Goal: Task Accomplishment & Management: Complete application form

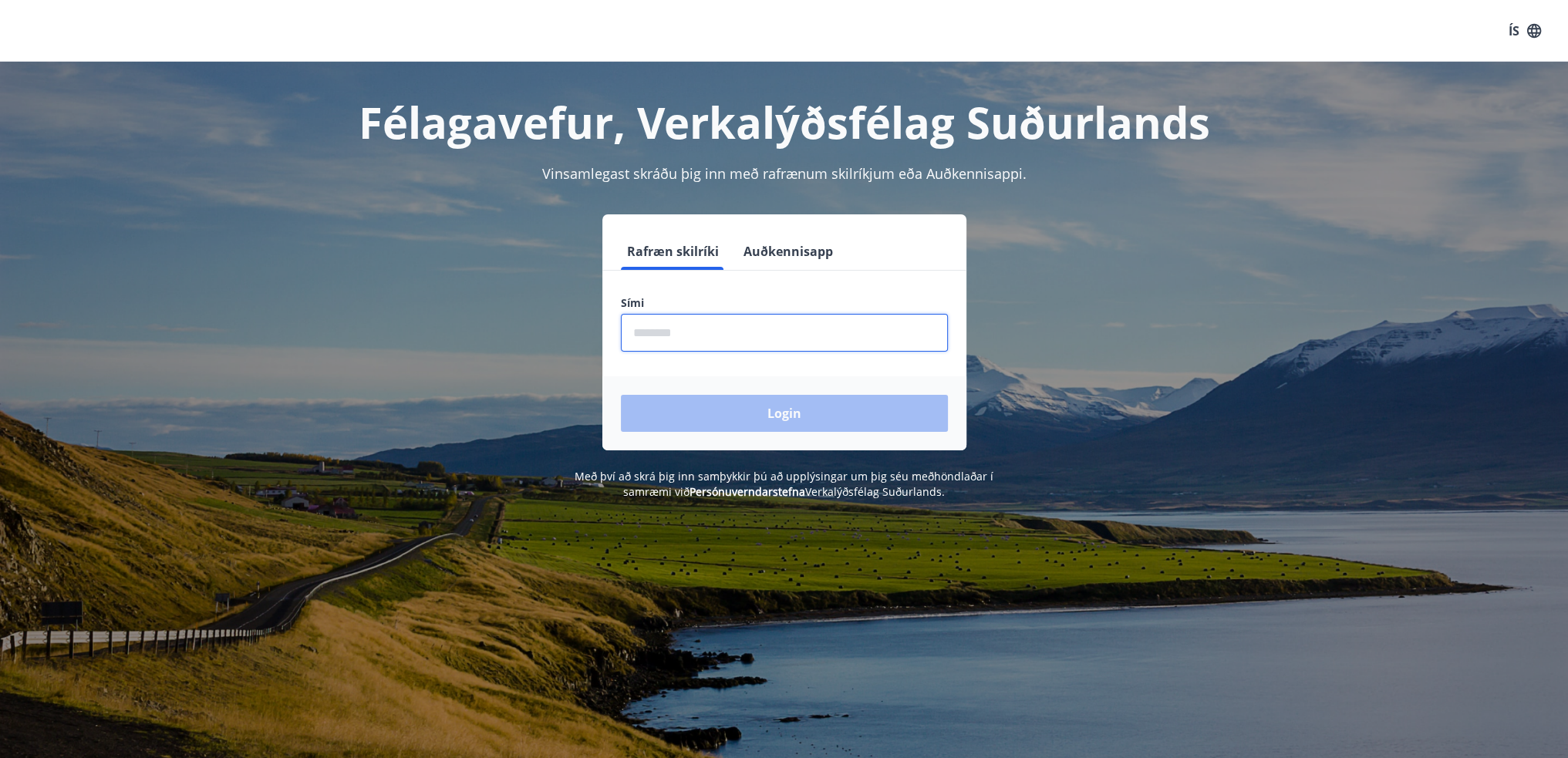
click at [654, 333] on input "phone" at bounding box center [784, 333] width 327 height 38
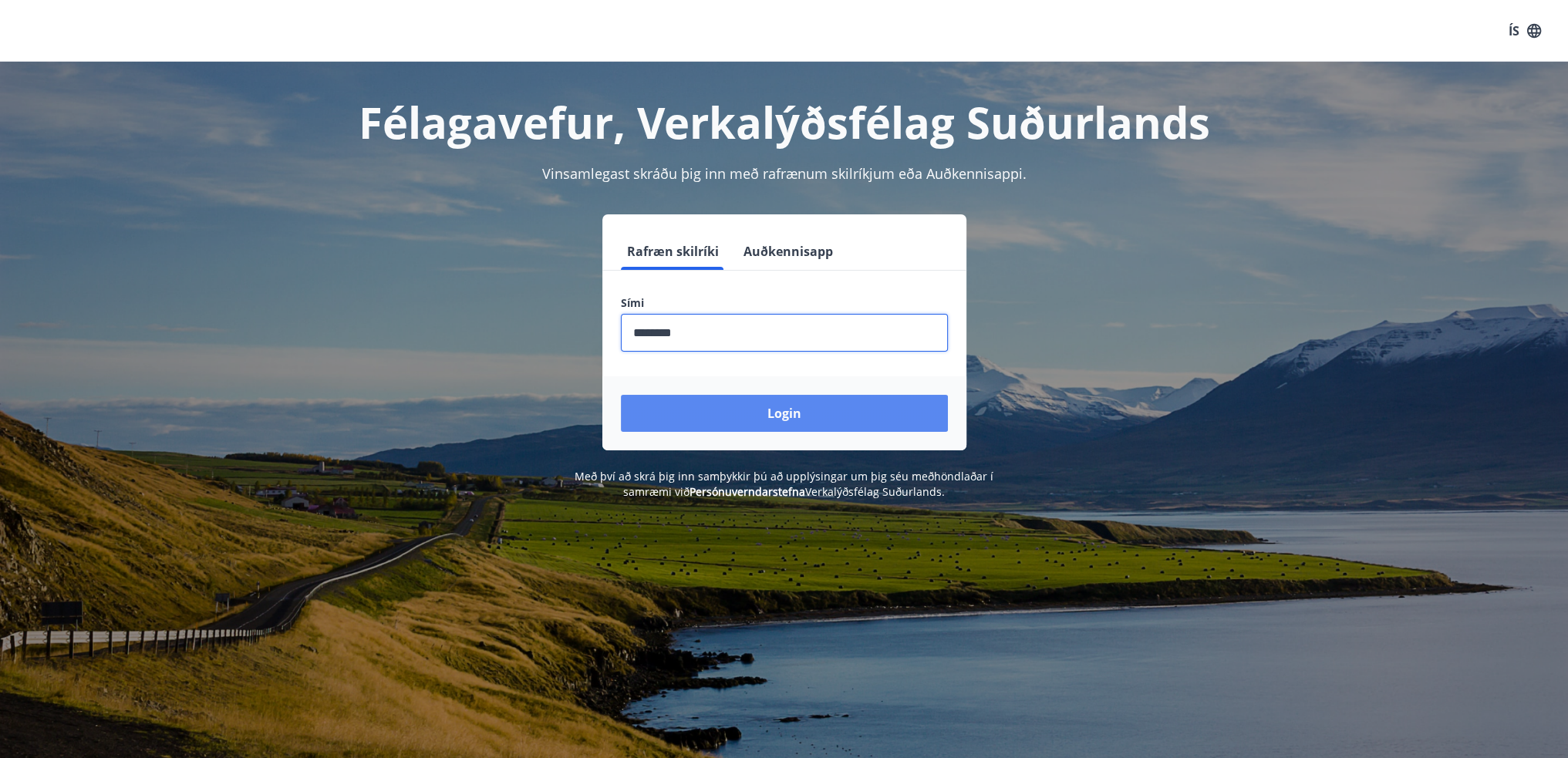
type input "********"
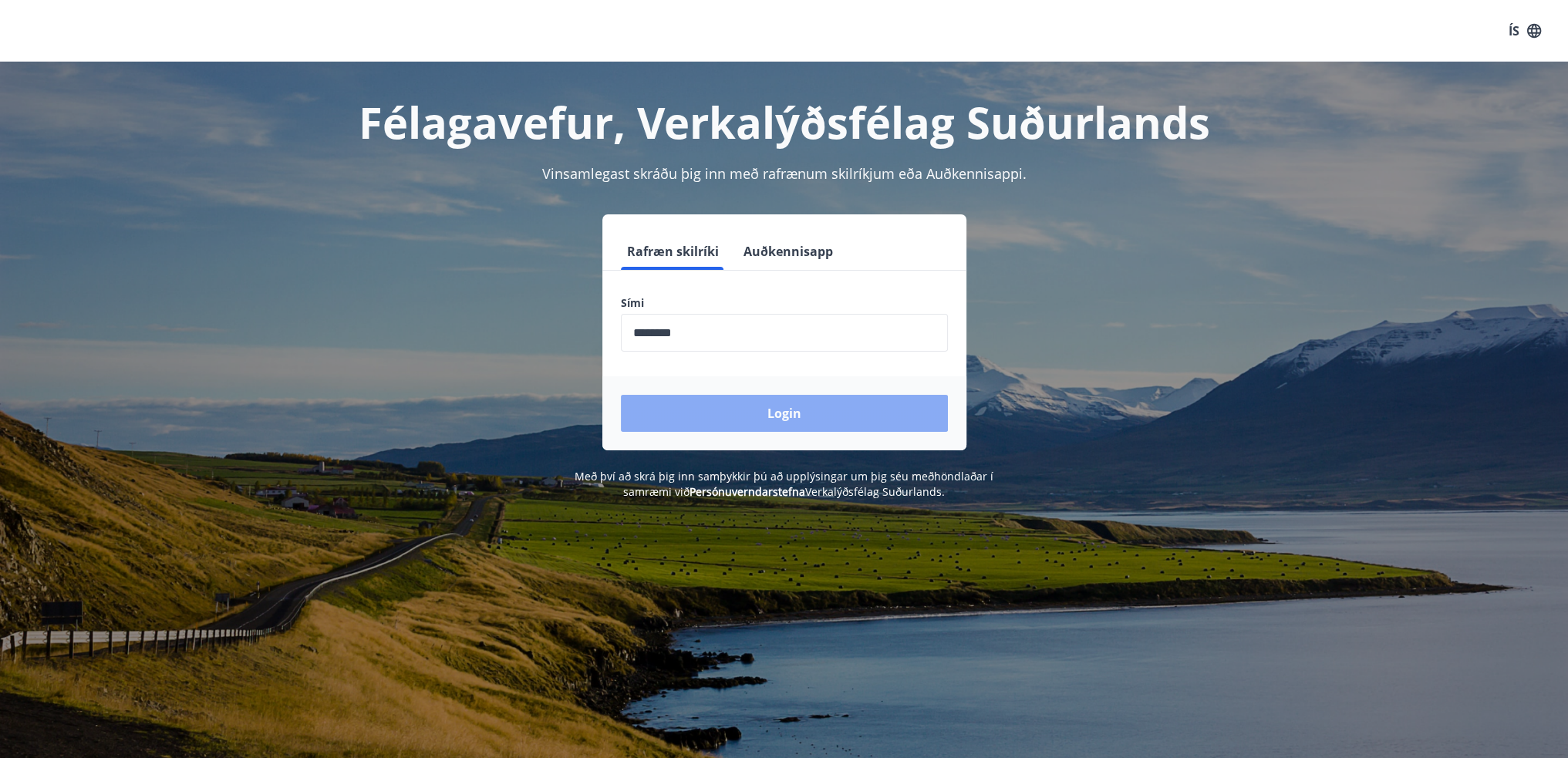
click at [801, 417] on button "Login" at bounding box center [784, 413] width 327 height 37
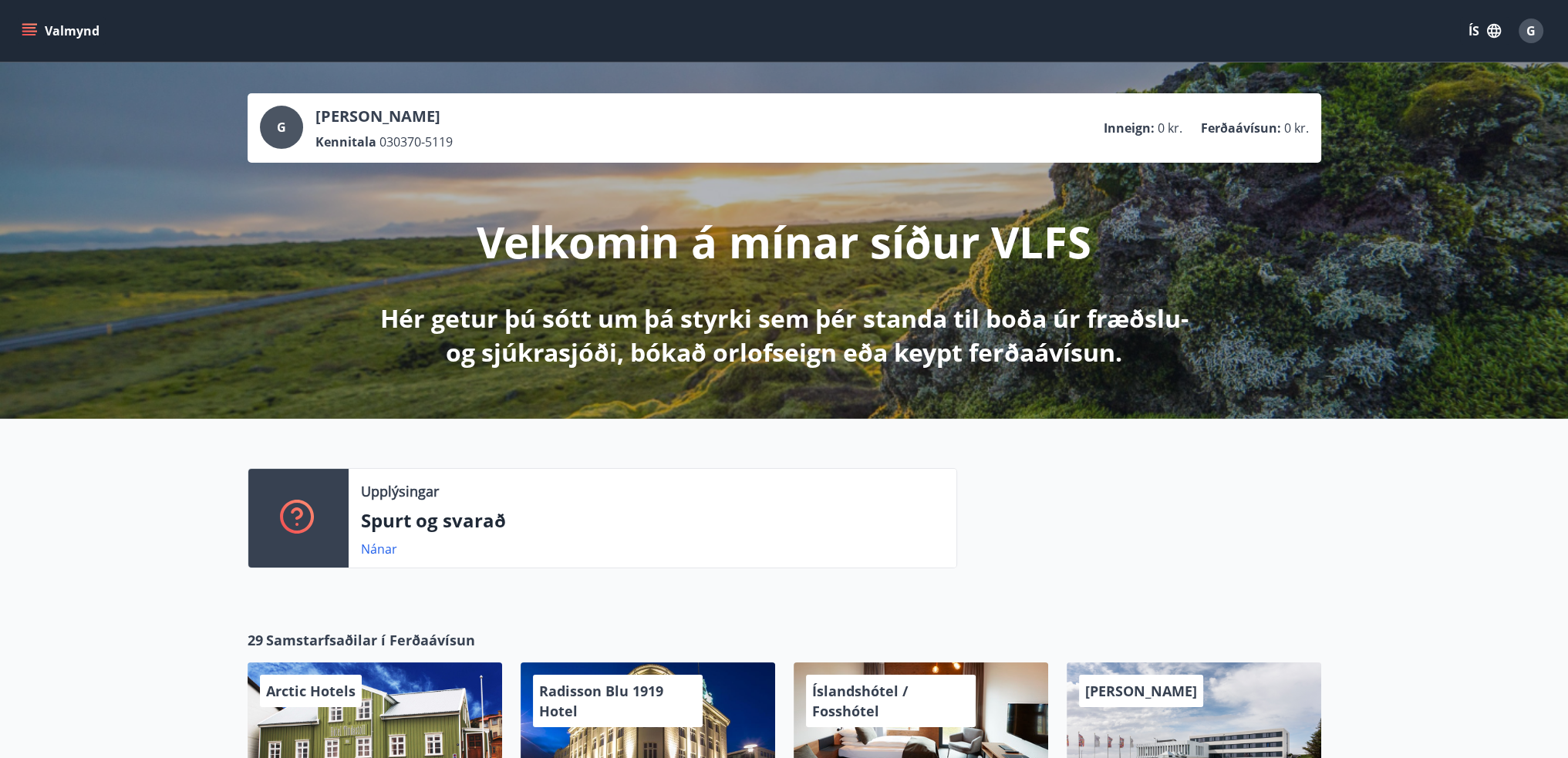
click at [34, 22] on button "Valmynd" at bounding box center [62, 30] width 87 height 28
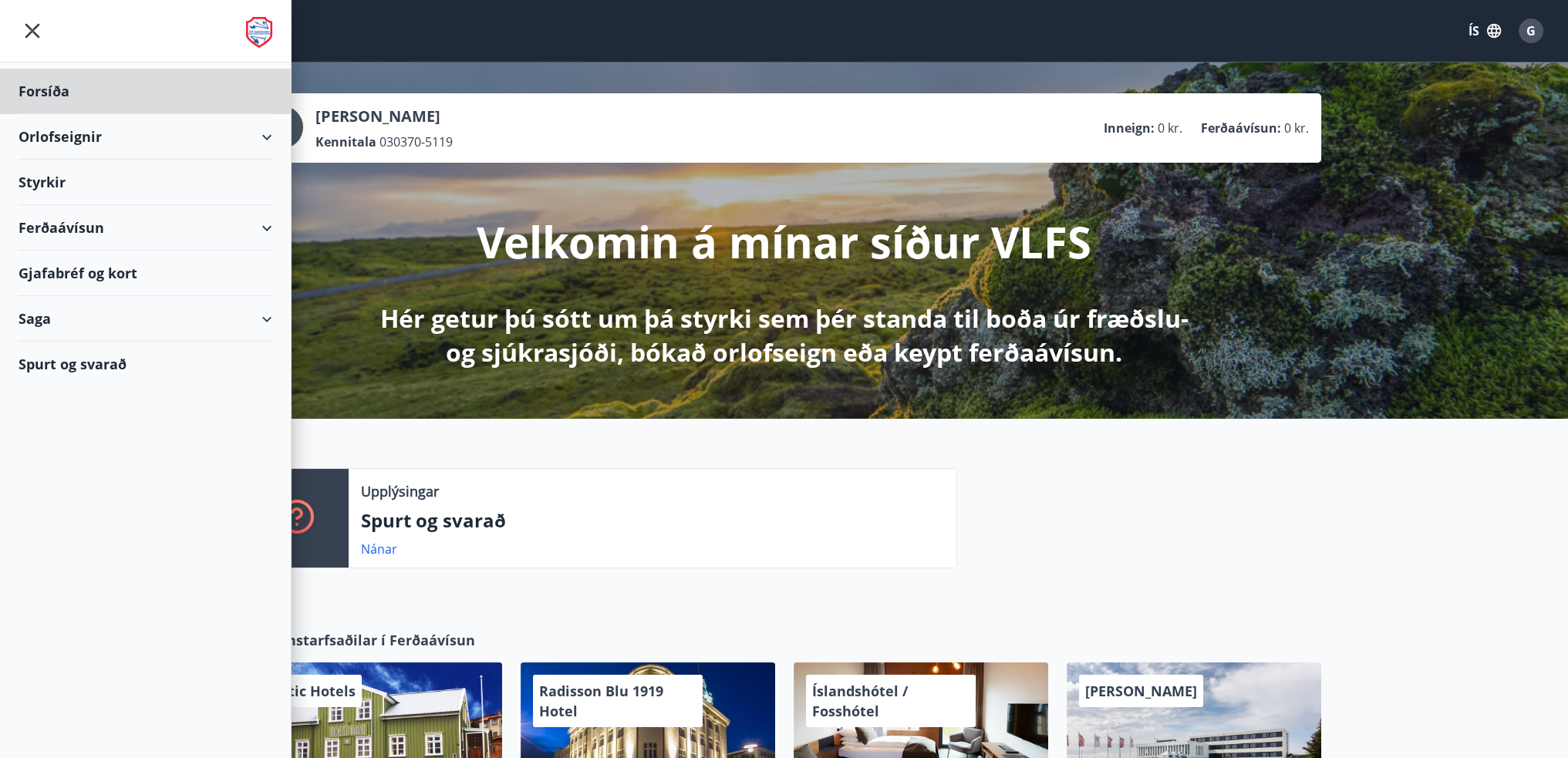
click at [36, 114] on div "Styrkir" at bounding box center [145, 91] width 254 height 46
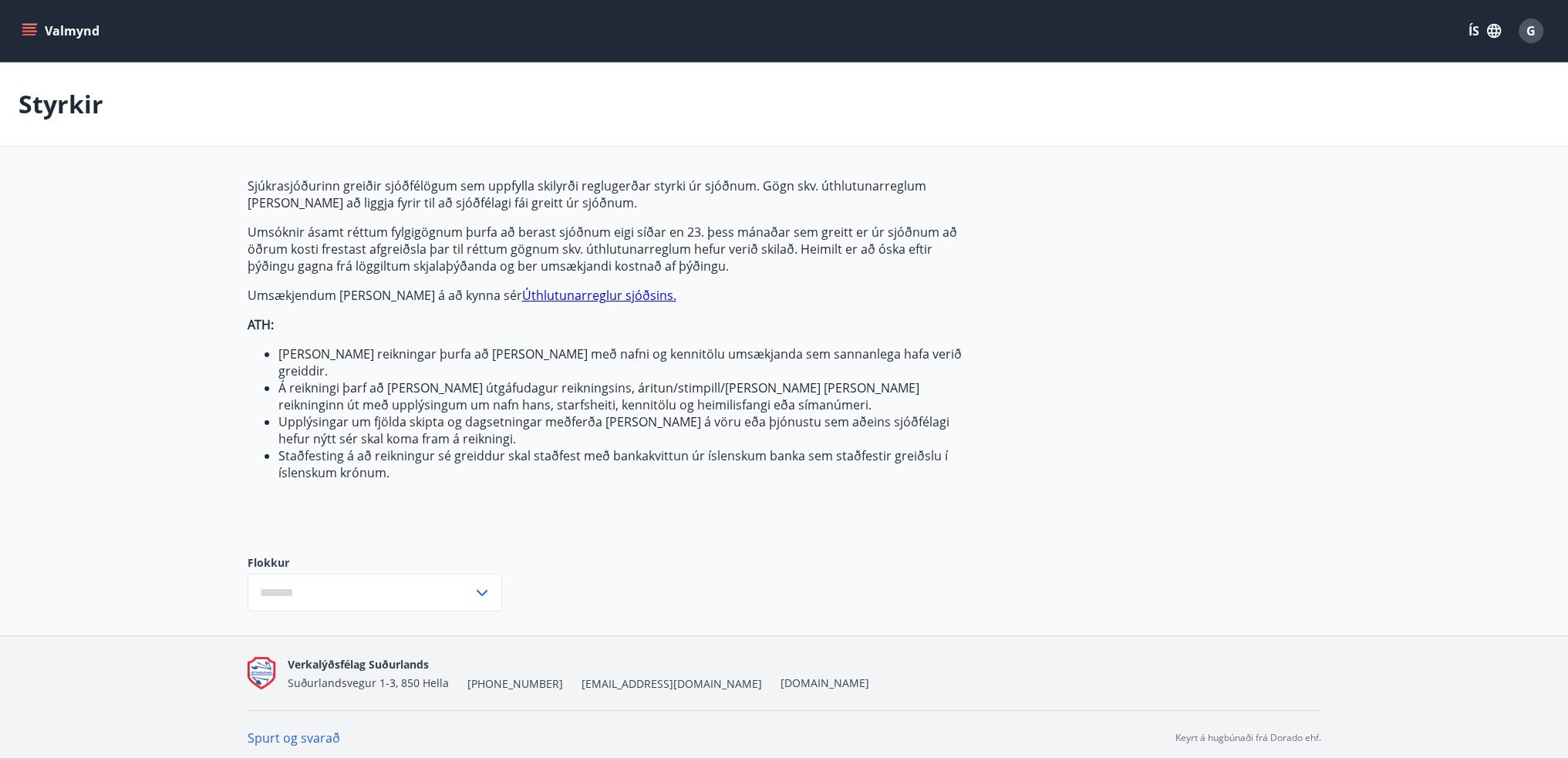
type input "***"
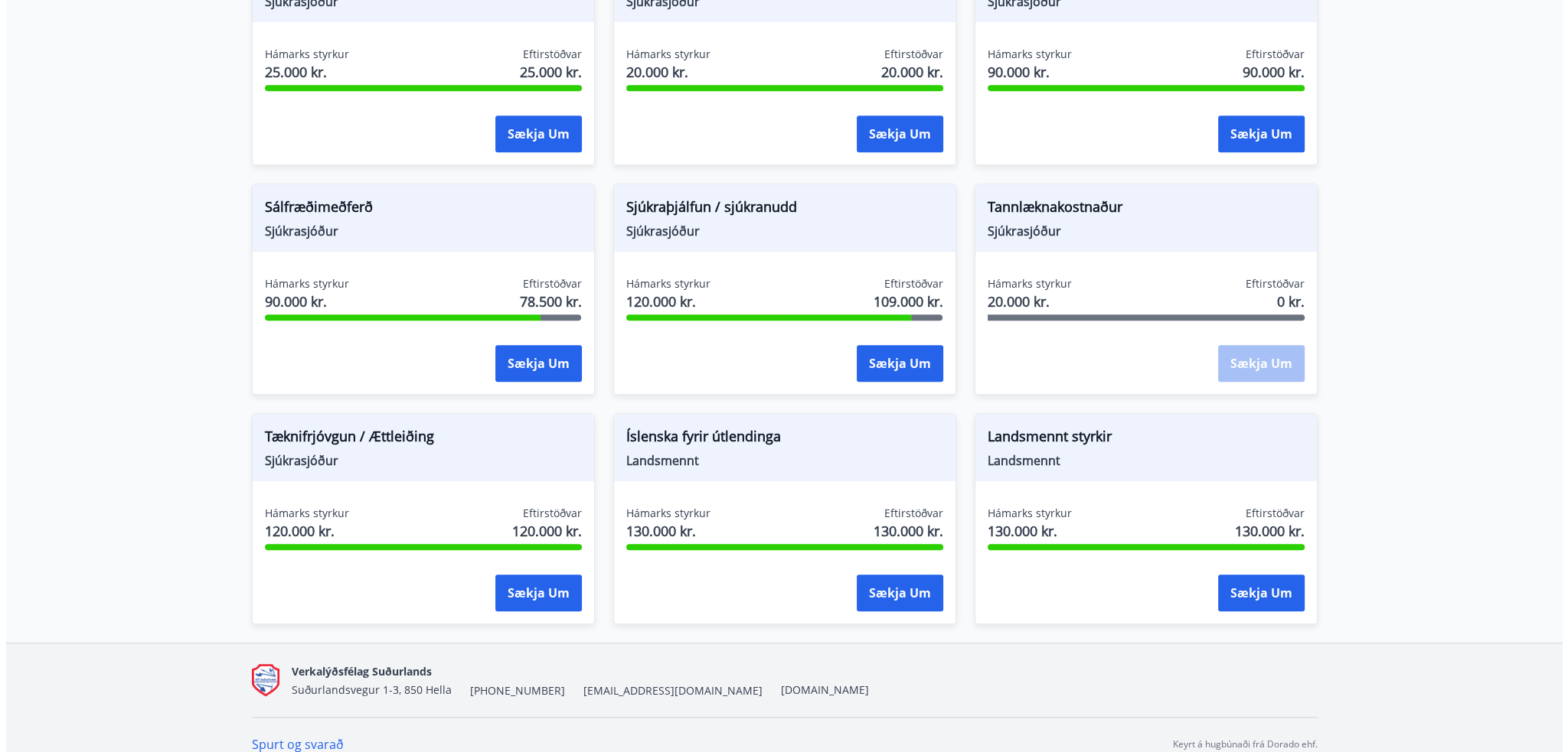
scroll to position [1059, 0]
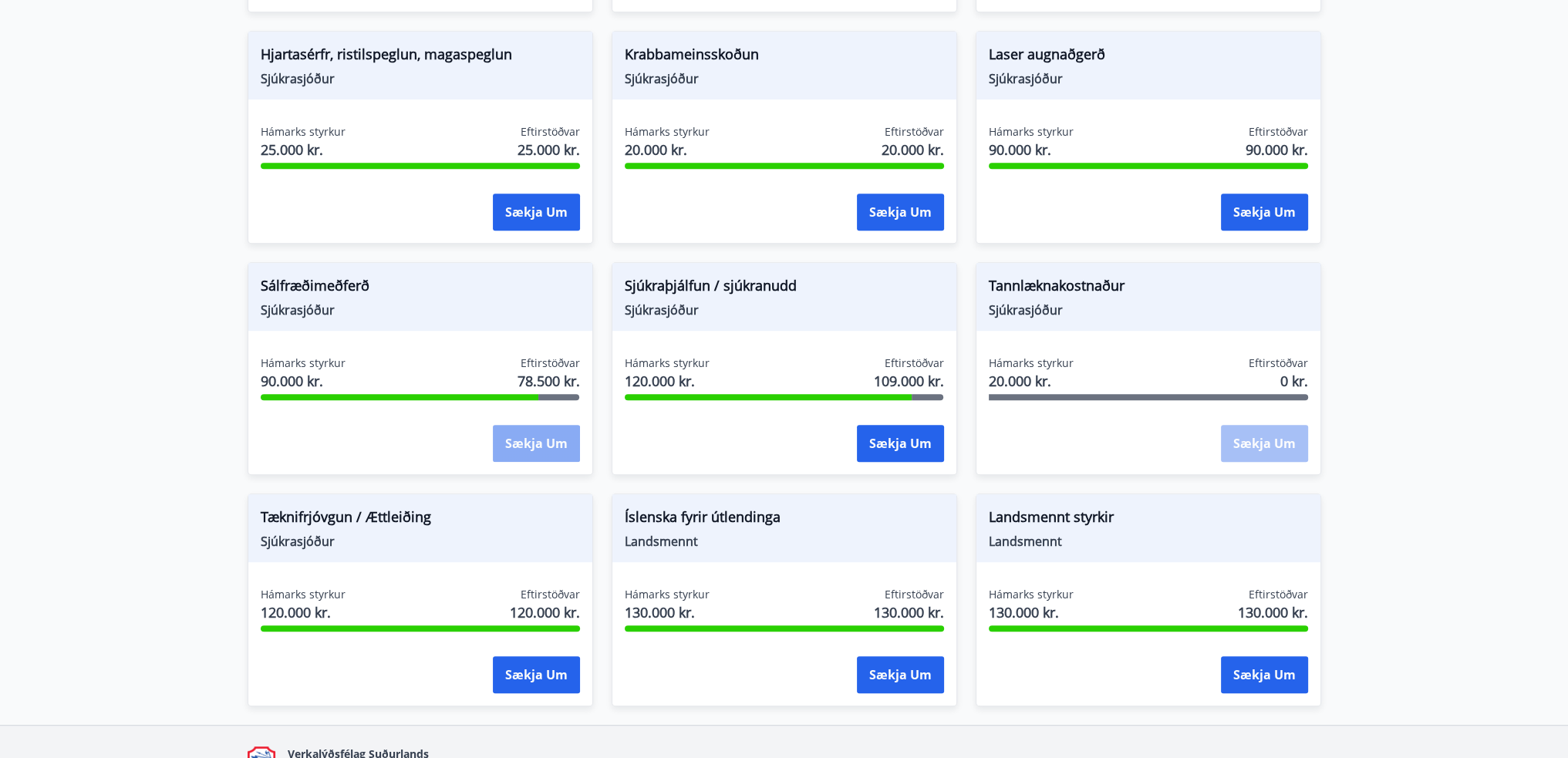
click at [527, 428] on button "Sækja um" at bounding box center [536, 443] width 87 height 37
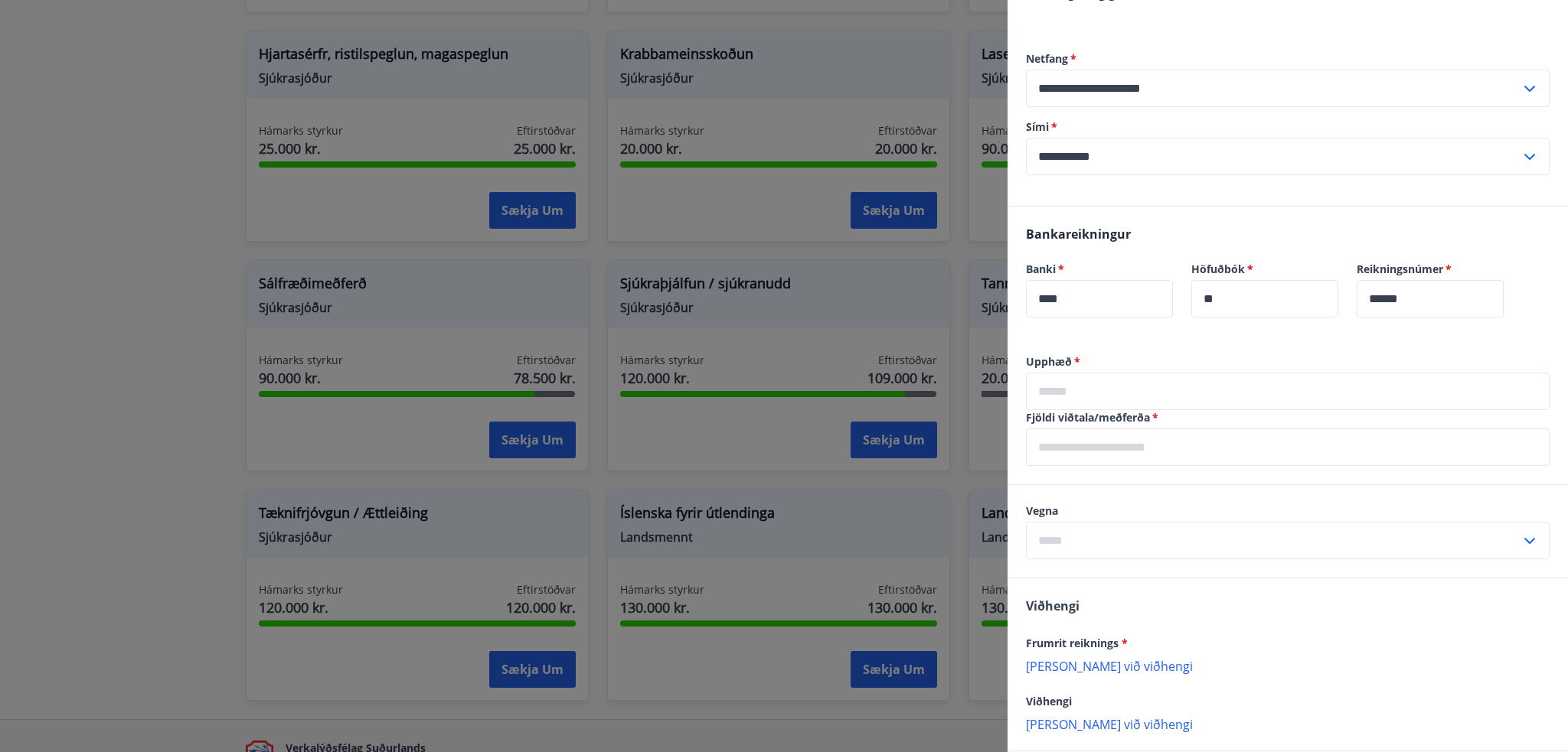
scroll to position [379, 0]
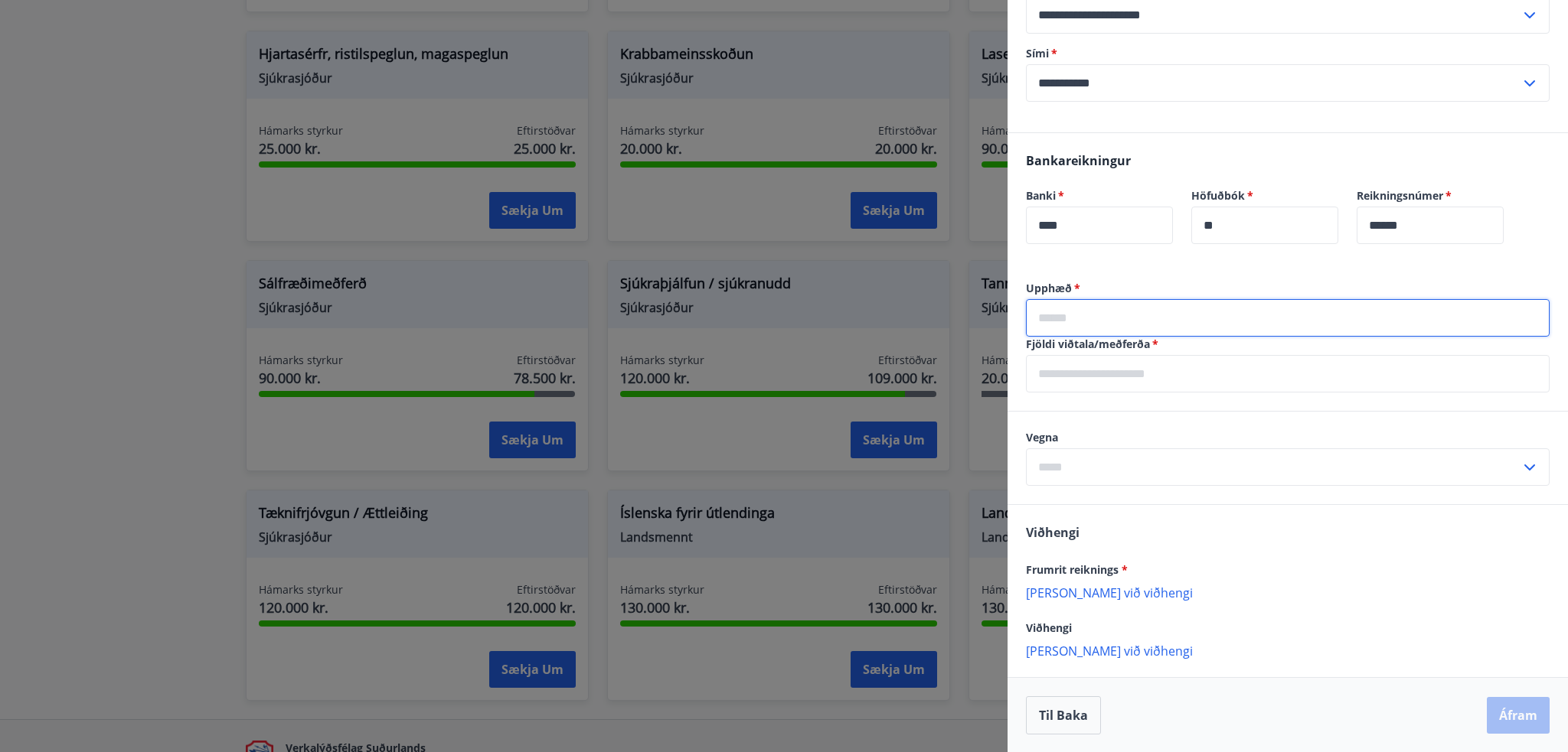
click at [1098, 318] on input "text" at bounding box center [1288, 318] width 524 height 37
type input "*****"
click at [1093, 377] on input "text" at bounding box center [1288, 374] width 524 height 37
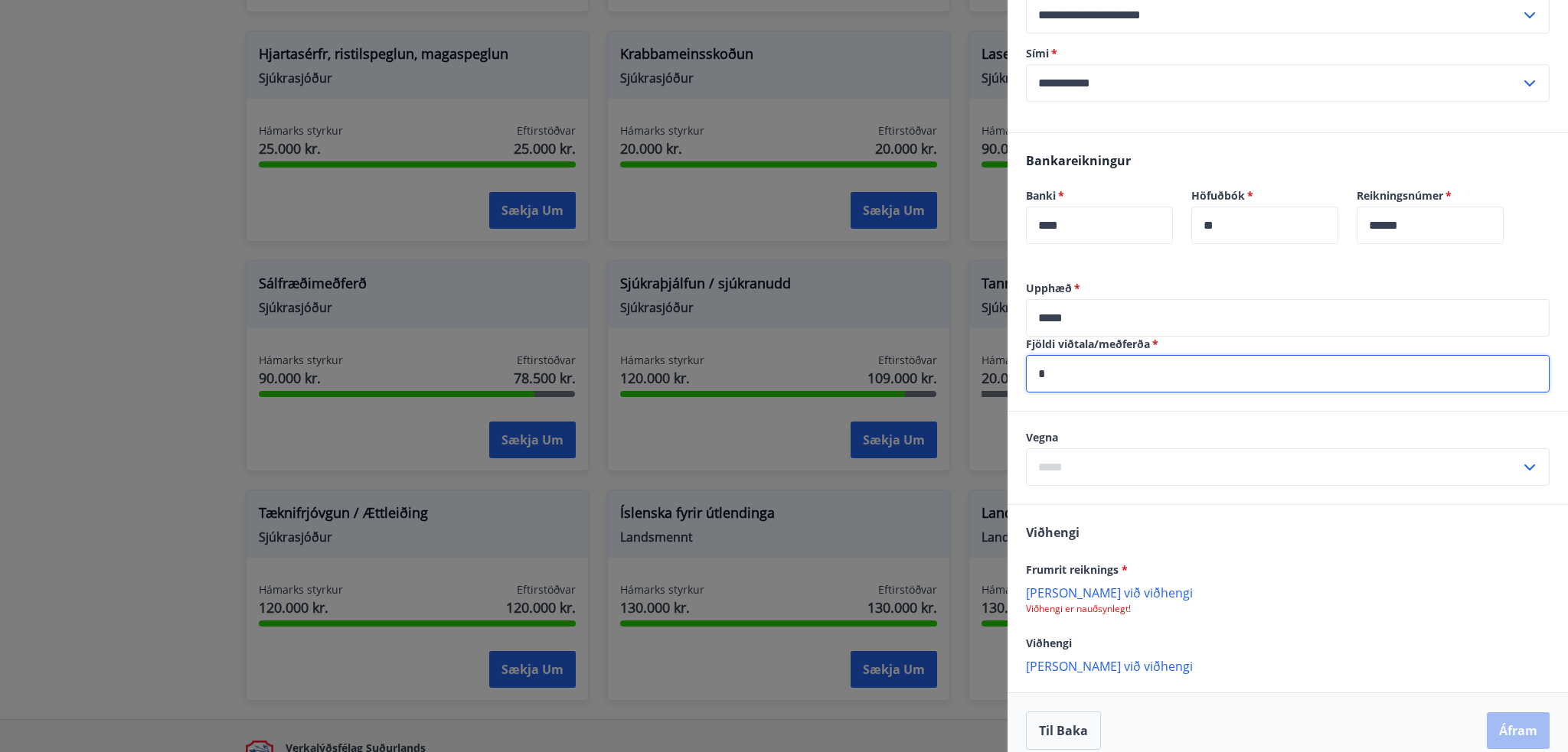
type input "*"
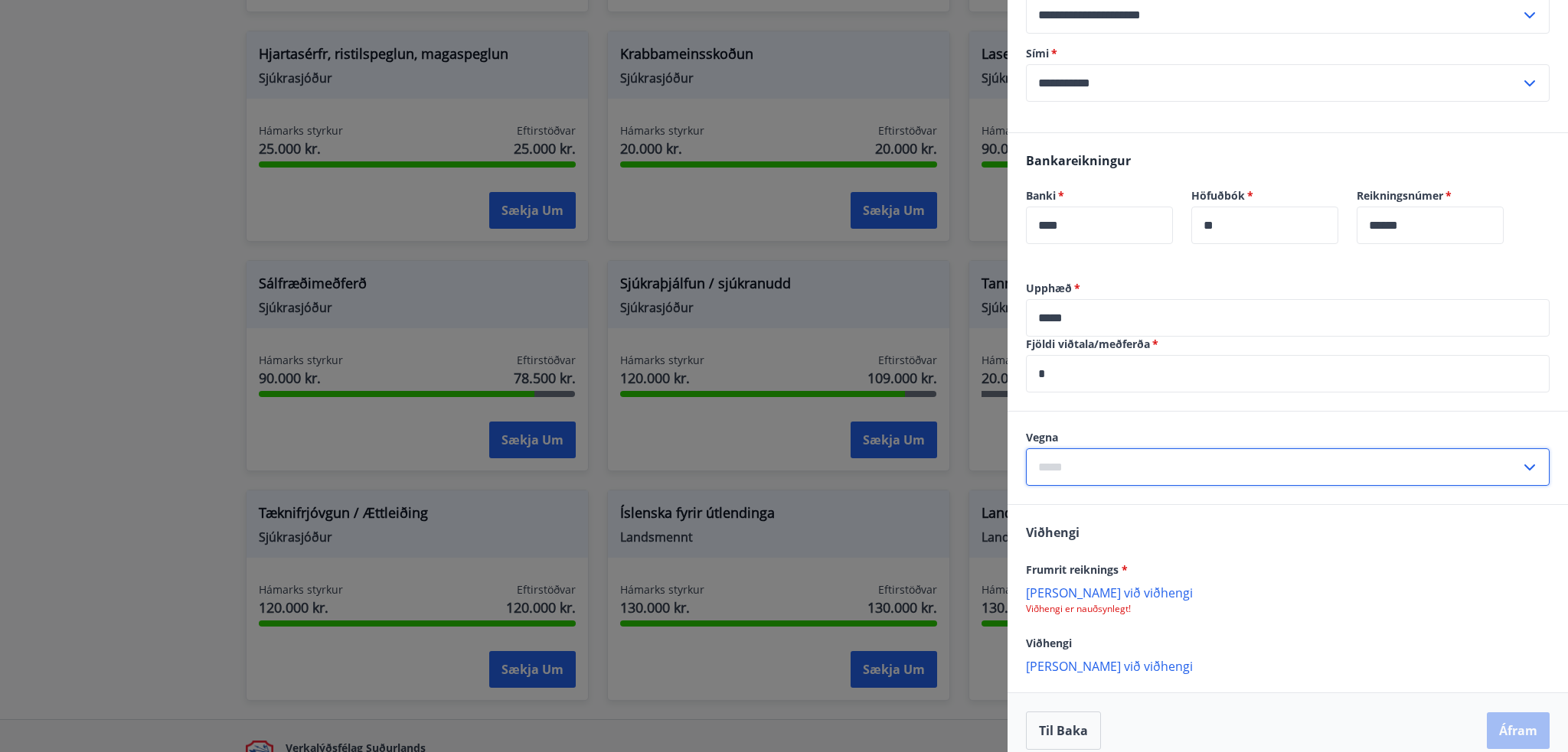
click at [1086, 473] on input "text" at bounding box center [1272, 467] width 494 height 37
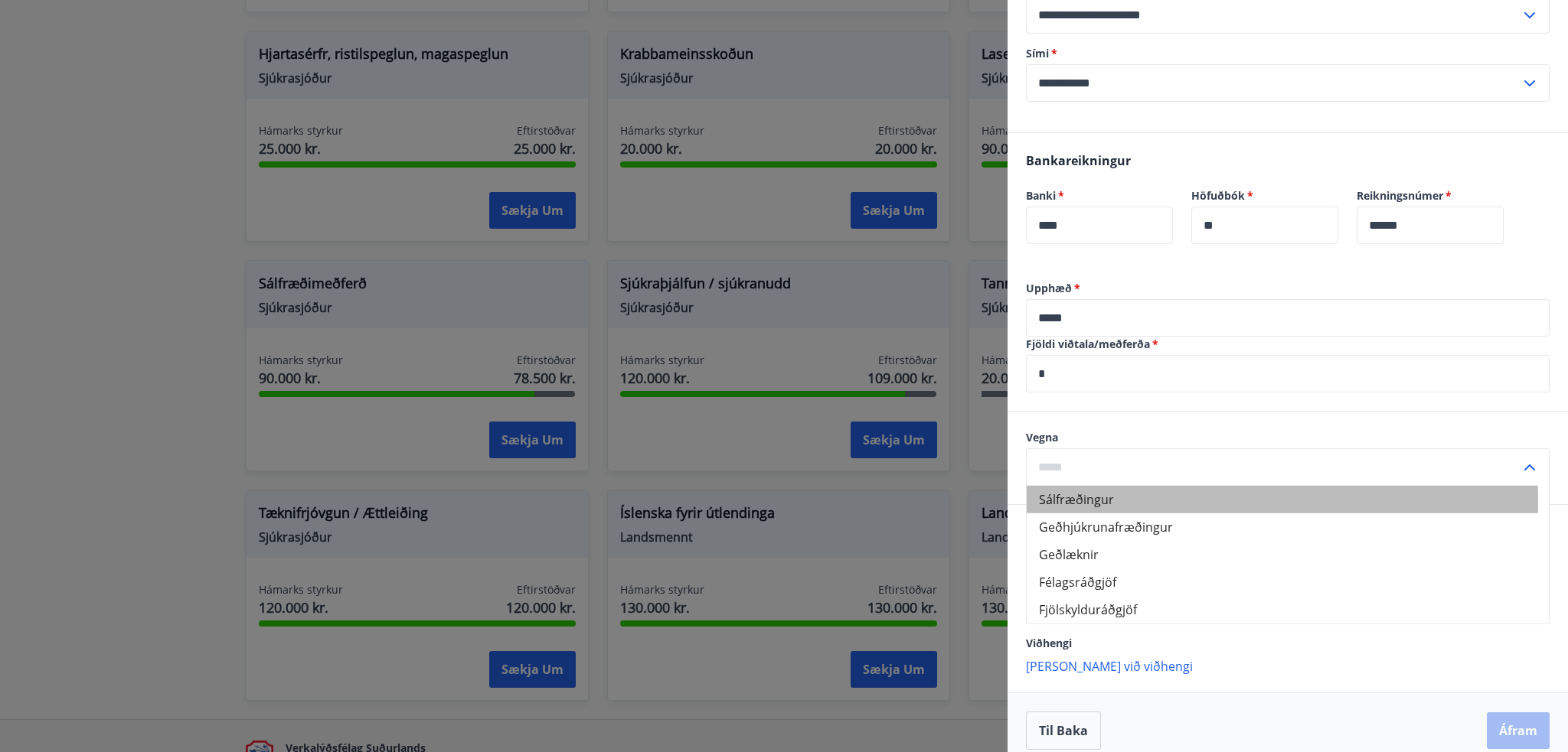
click at [1080, 501] on li "Sálfræðingur" at bounding box center [1288, 499] width 522 height 28
type input "**********"
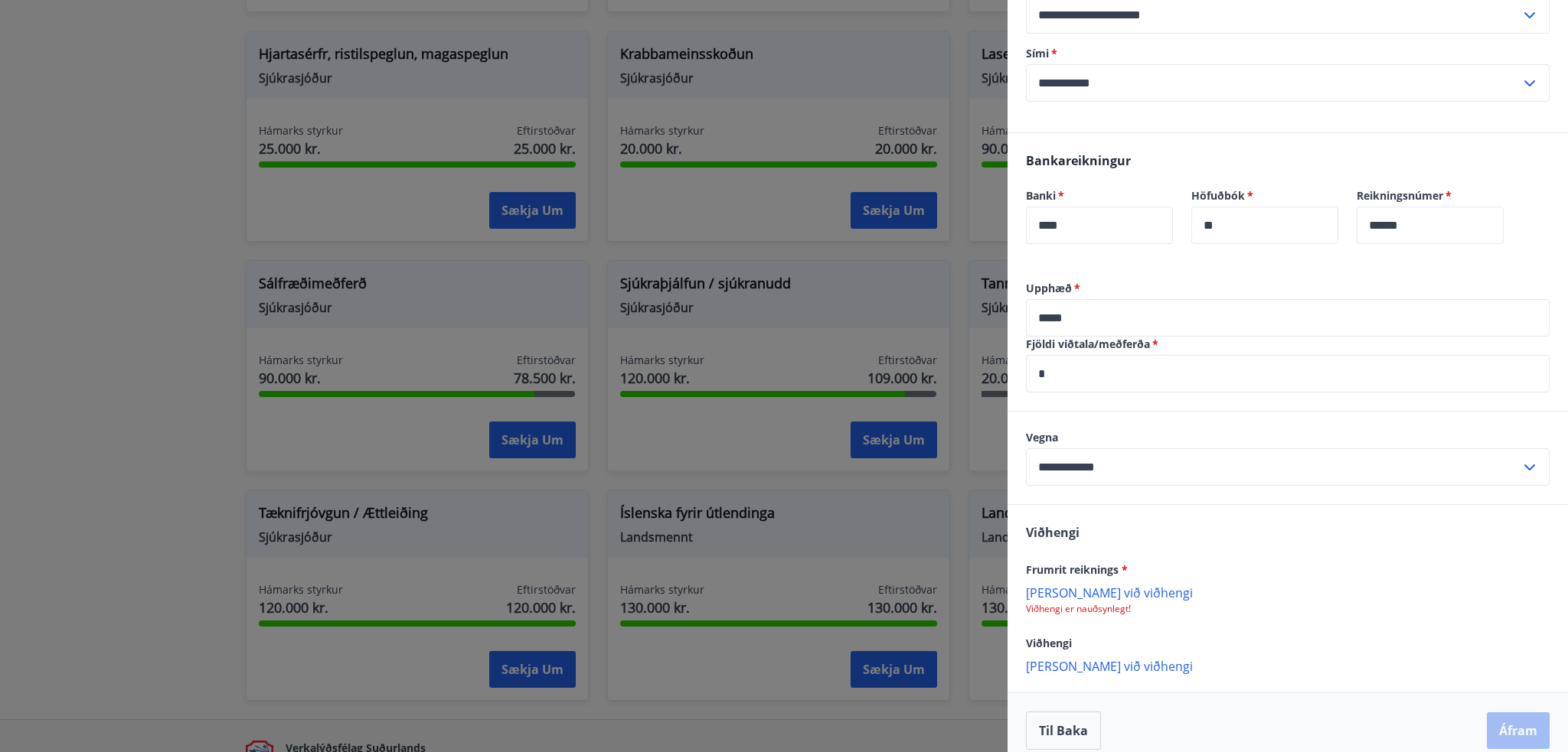
click at [1257, 556] on div "[PERSON_NAME] reiknings * [PERSON_NAME] við viðhengi Viðhengi er nauðsynlegt! V…" at bounding box center [1287, 598] width 560 height 187
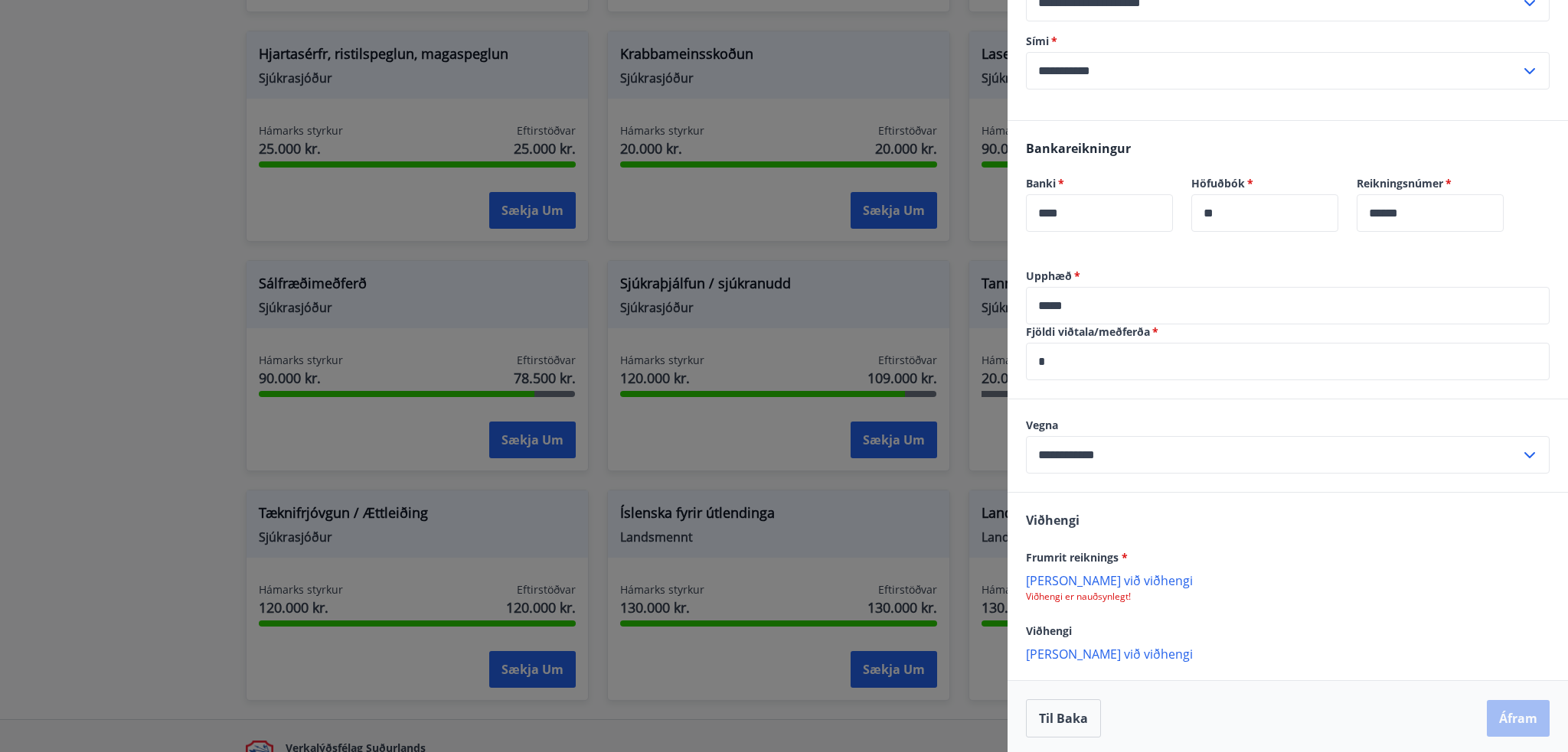
scroll to position [395, 0]
click at [1061, 571] on p "[PERSON_NAME] við viðhengi" at bounding box center [1288, 577] width 524 height 15
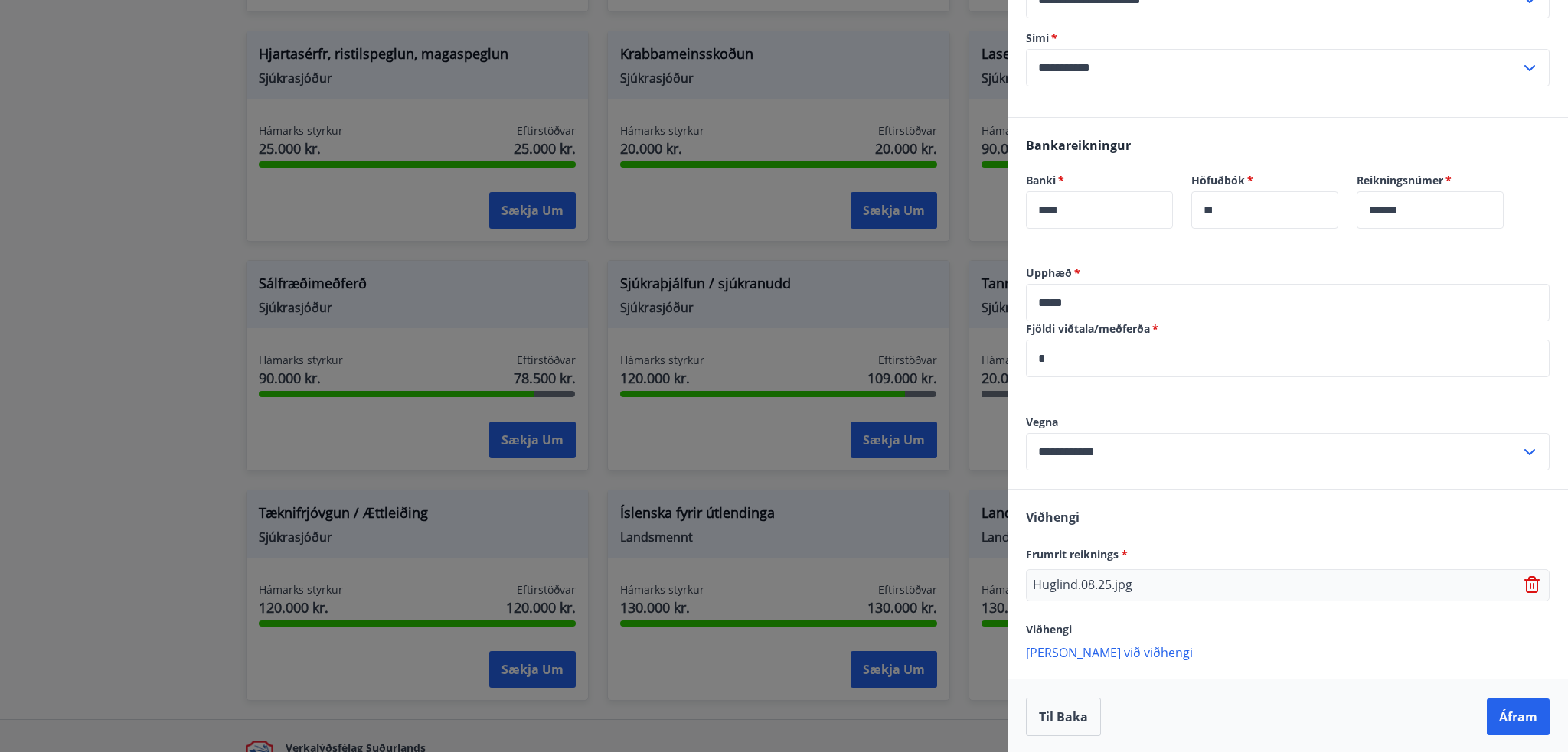
click at [1091, 651] on p "[PERSON_NAME] við viðhengi" at bounding box center [1288, 651] width 524 height 15
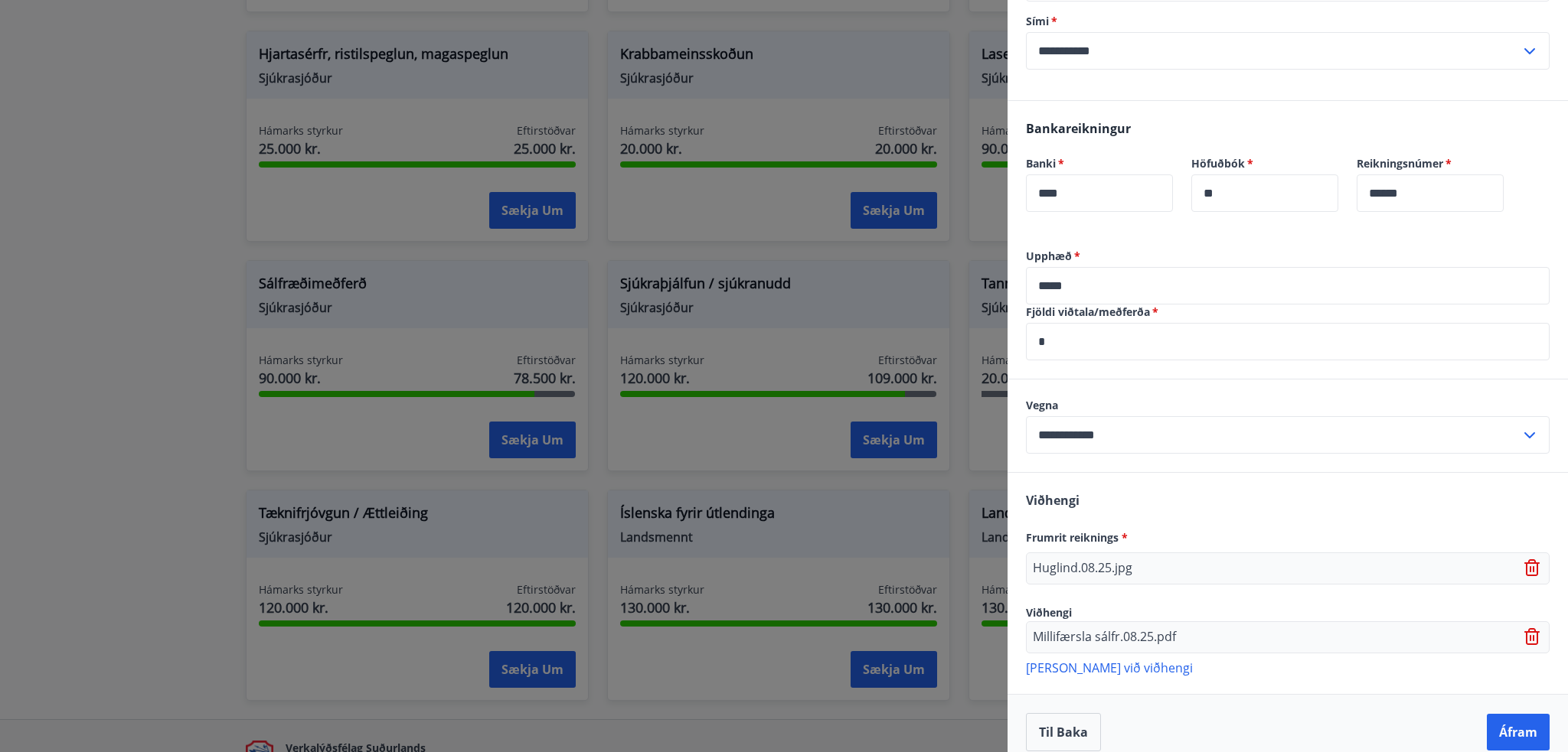
scroll to position [428, 0]
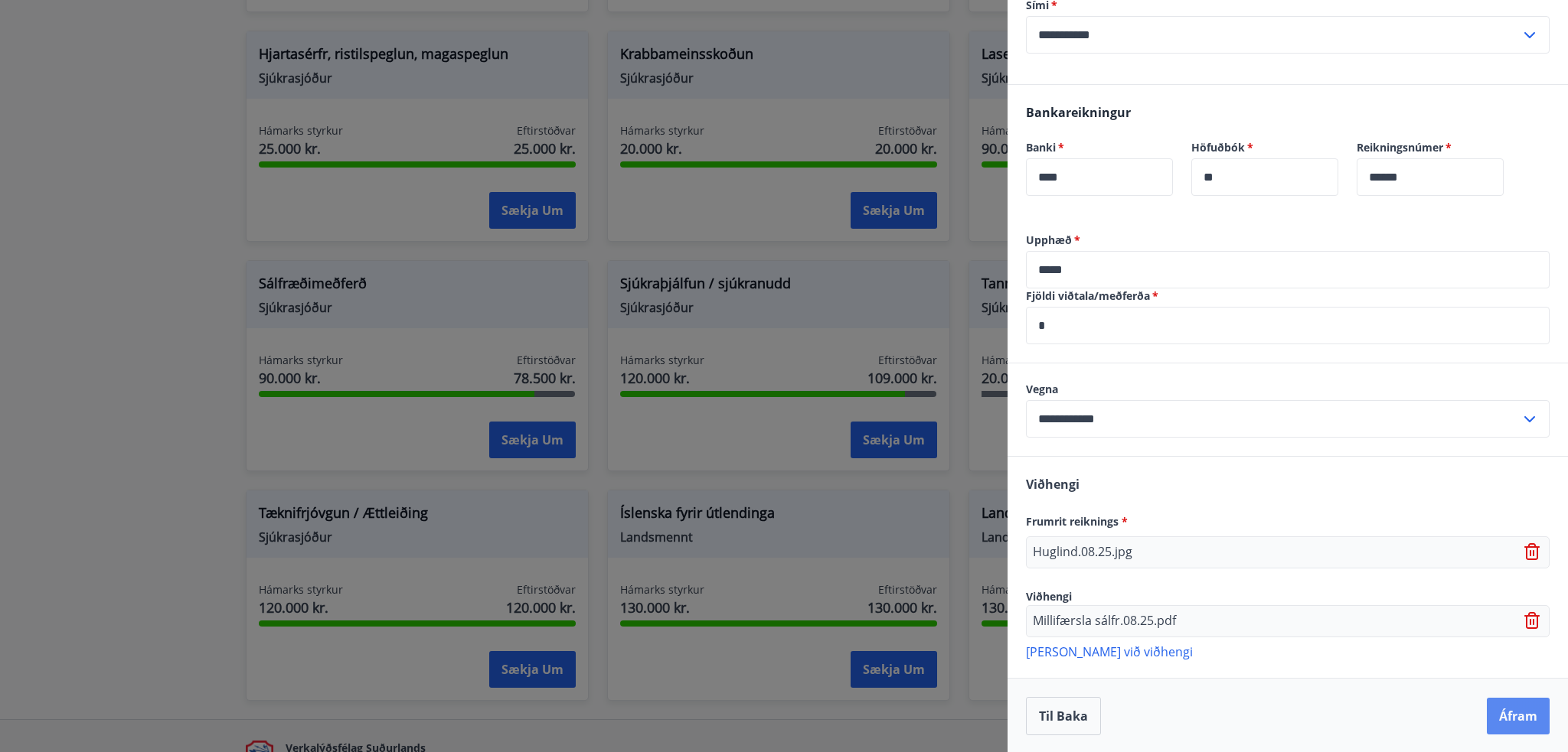
click at [1510, 716] on button "Áfram" at bounding box center [1518, 716] width 62 height 36
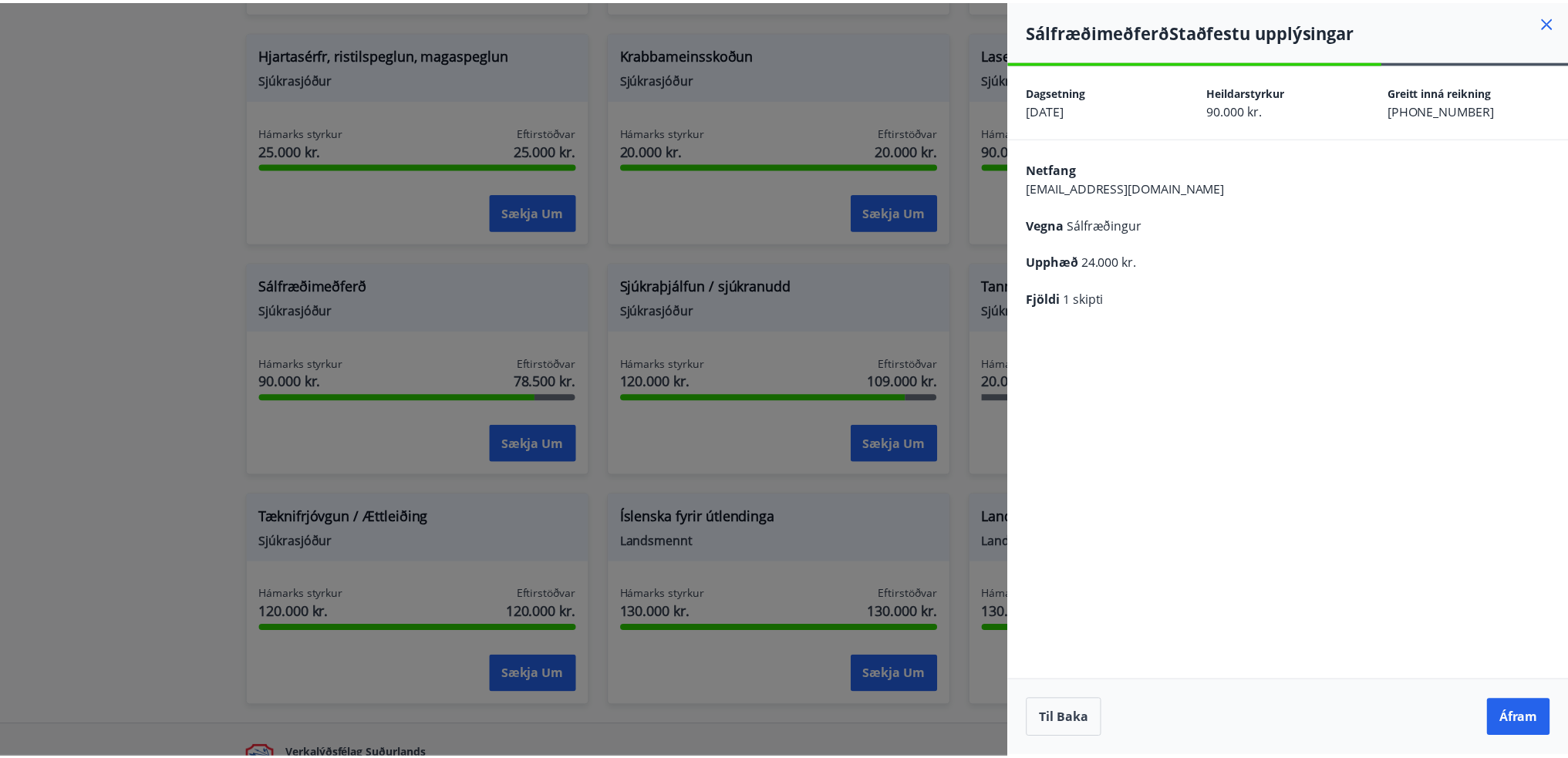
scroll to position [0, 0]
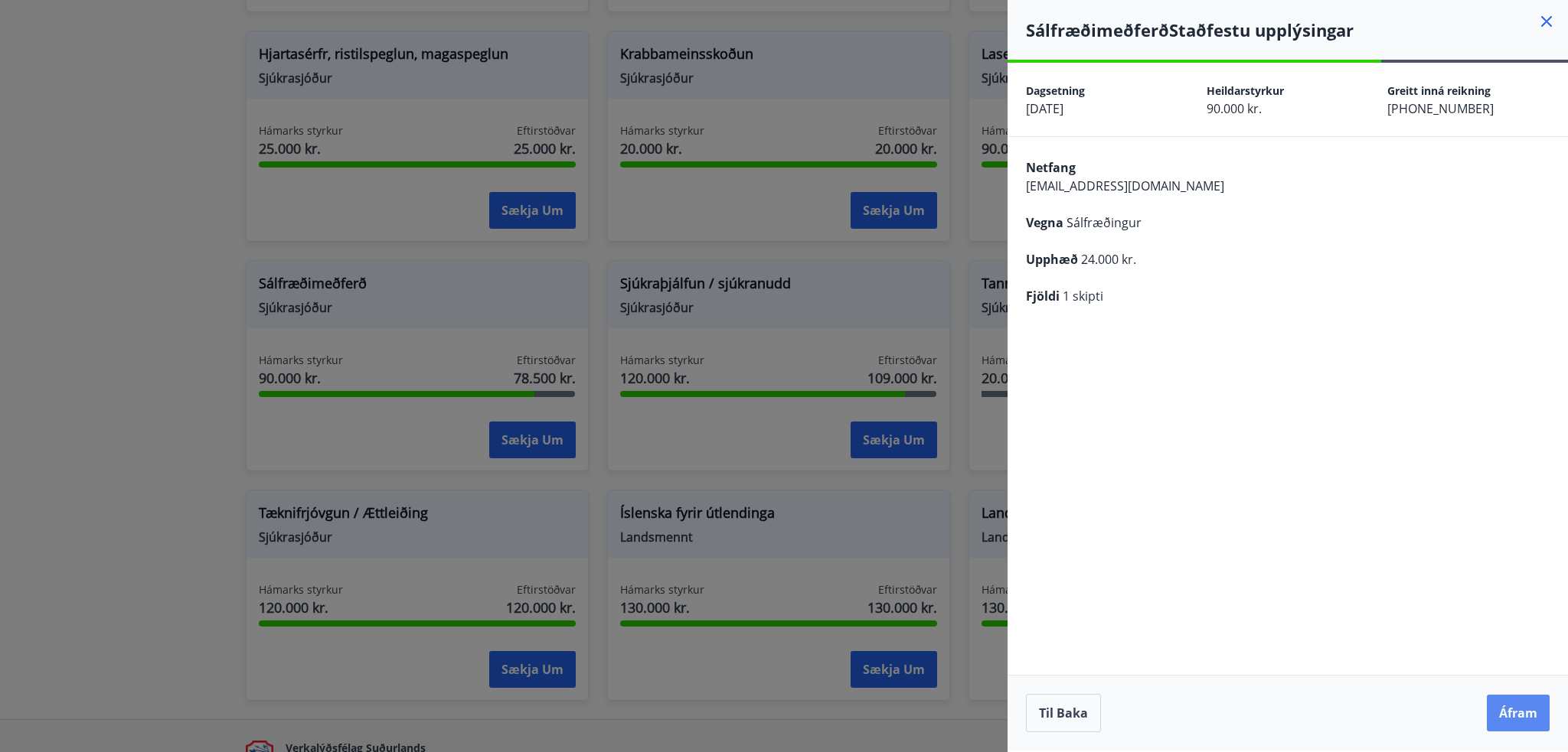
click at [1518, 721] on button "Áfram" at bounding box center [1518, 713] width 62 height 36
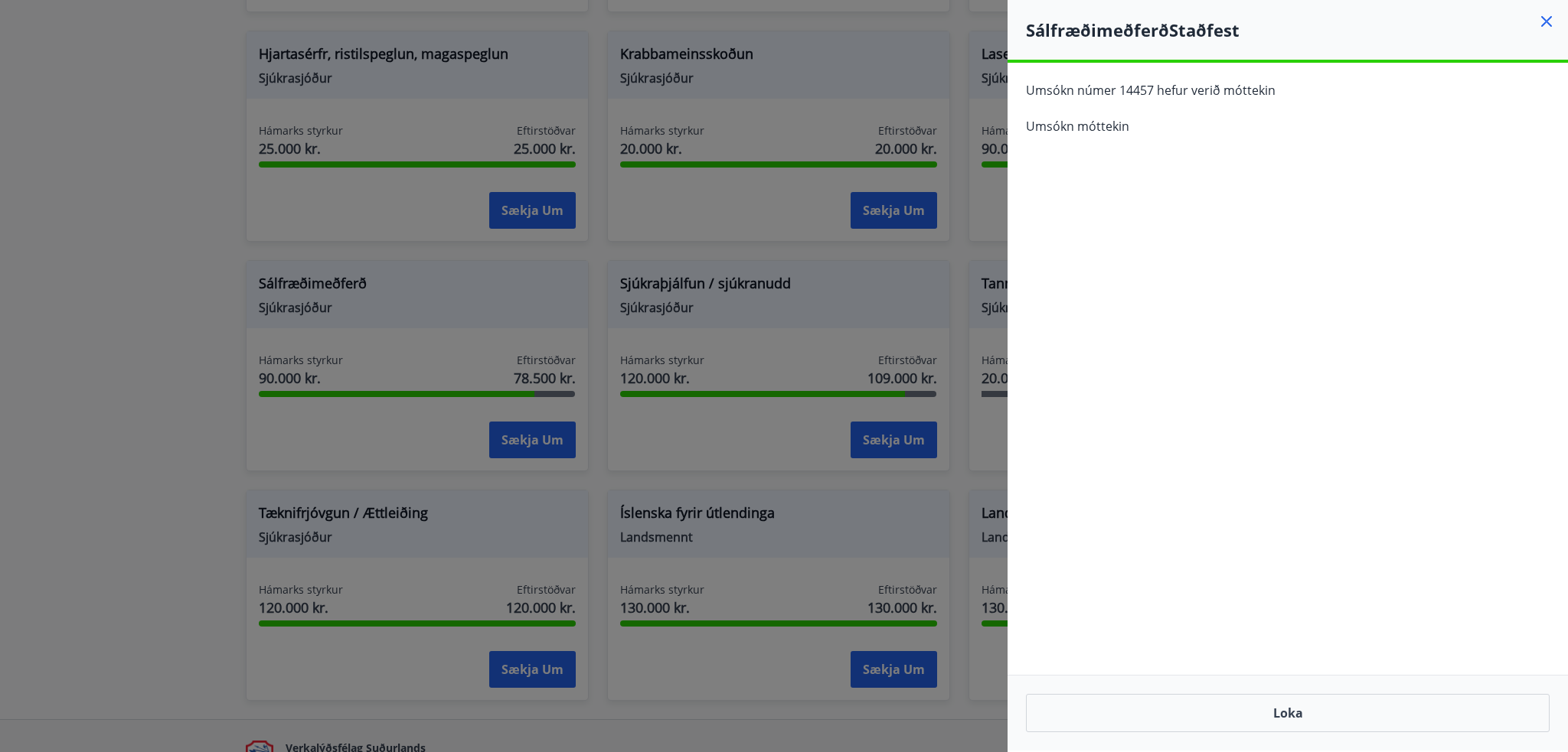
click at [183, 313] on div at bounding box center [784, 376] width 1568 height 752
